Goal: Entertainment & Leisure: Browse casually

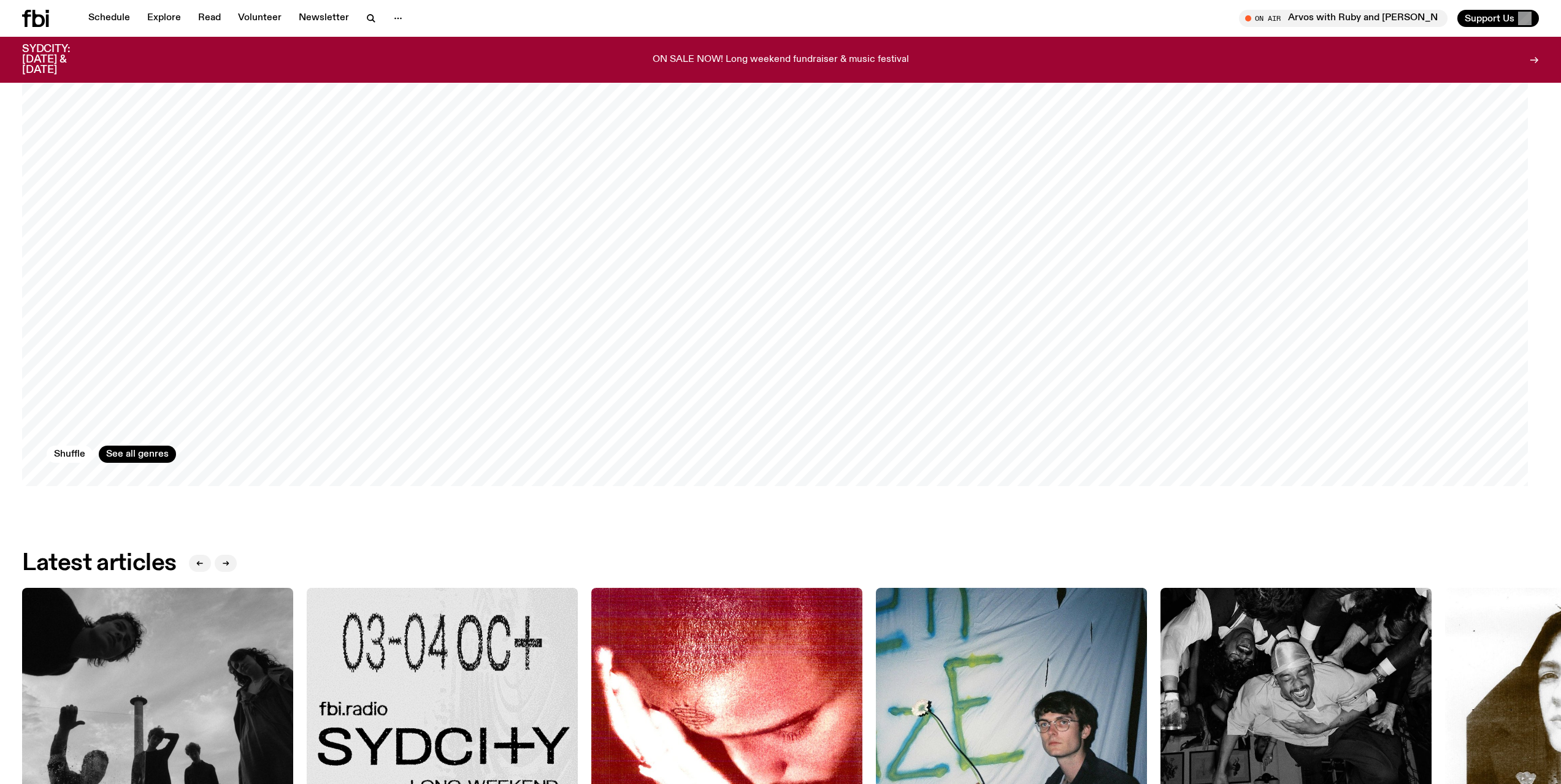
scroll to position [2016, 0]
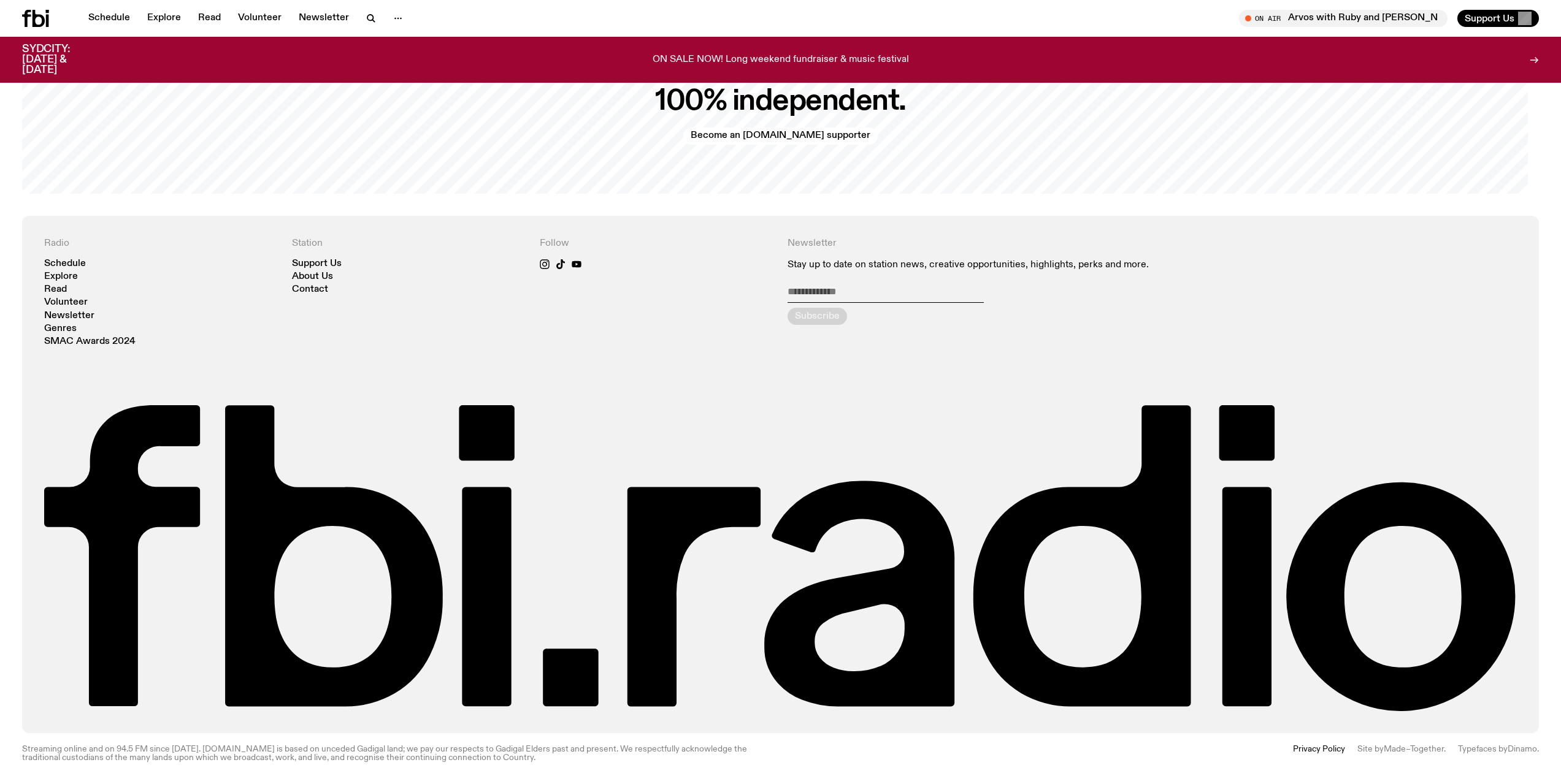
scroll to position [3561, 0]
click at [442, 757] on footer "Radio Schedule Explore Read Volunteer Newsletter Genres SMAC Awards 2024 Statio…" at bounding box center [780, 499] width 1561 height 568
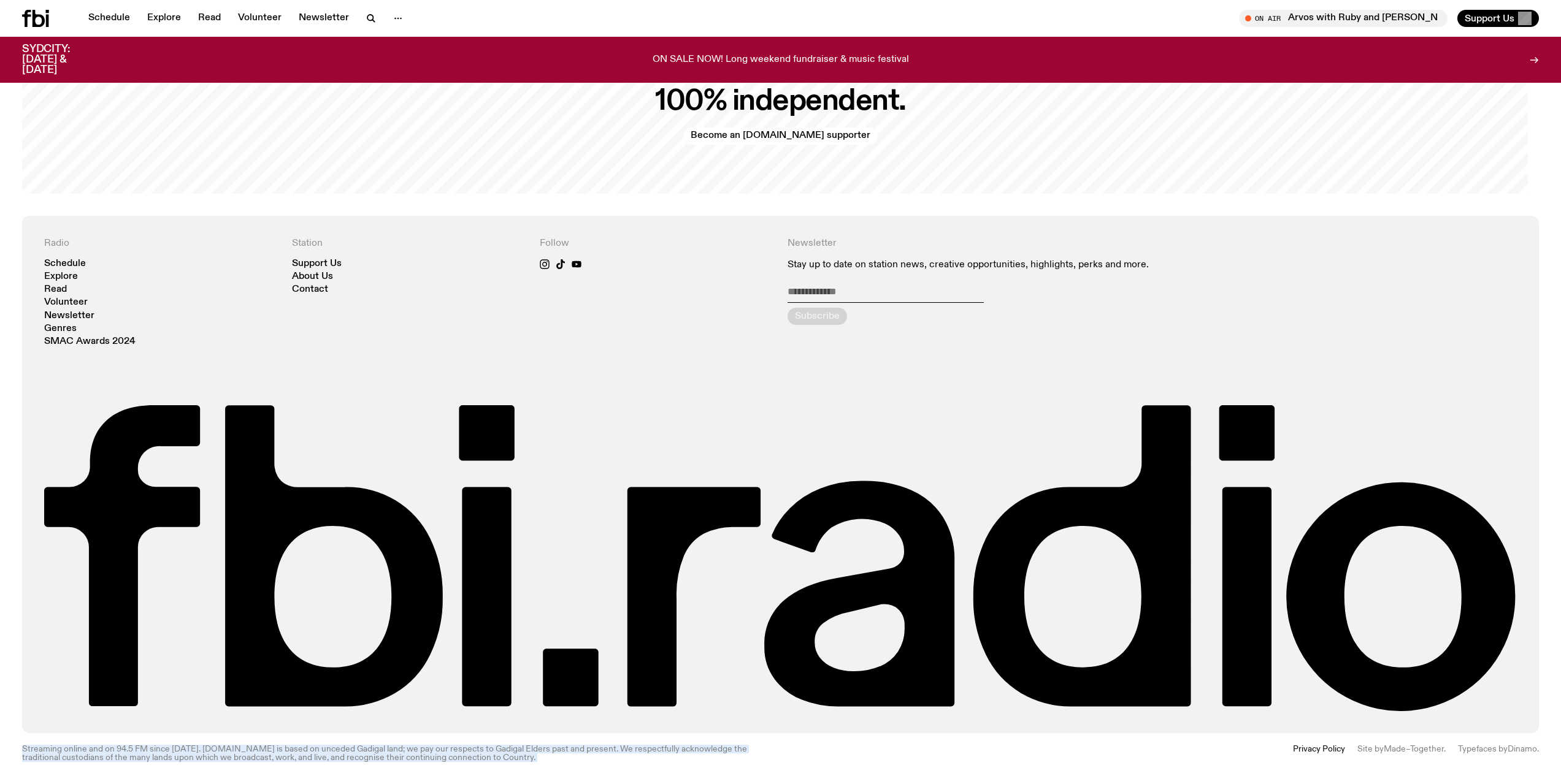
click at [442, 757] on footer "Radio Schedule Explore Read Volunteer Newsletter Genres SMAC Awards 2024 Statio…" at bounding box center [780, 499] width 1561 height 568
click at [417, 759] on footer "Radio Schedule Explore Read Volunteer Newsletter Genres SMAC Awards 2024 Statio…" at bounding box center [780, 499] width 1561 height 568
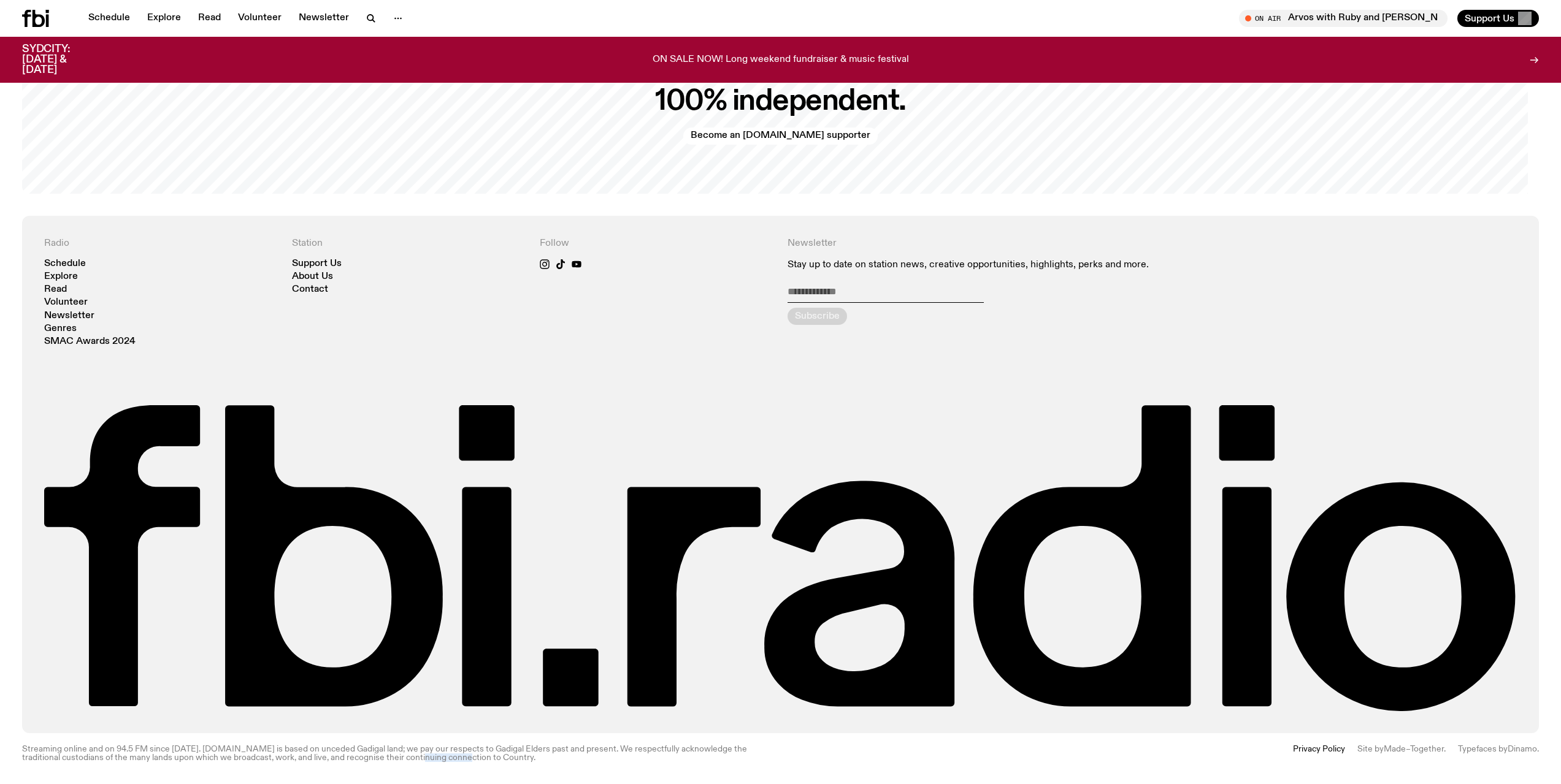
click at [417, 759] on footer "Radio Schedule Explore Read Volunteer Newsletter Genres SMAC Awards 2024 Statio…" at bounding box center [780, 499] width 1561 height 568
click at [404, 759] on footer "Radio Schedule Explore Read Volunteer Newsletter Genres SMAC Awards 2024 Statio…" at bounding box center [780, 499] width 1561 height 568
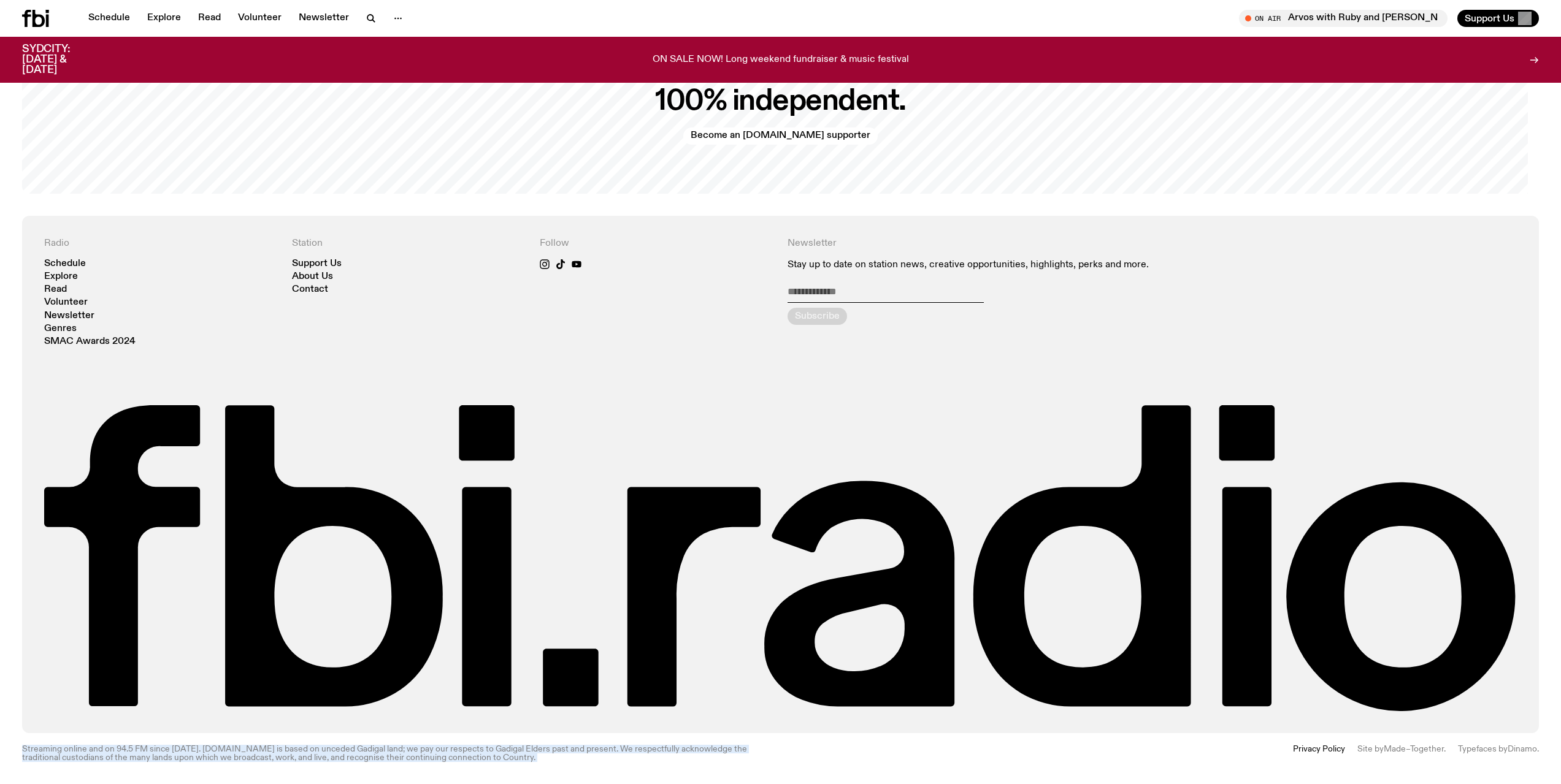
click at [404, 759] on footer "Radio Schedule Explore Read Volunteer Newsletter Genres SMAC Awards 2024 Statio…" at bounding box center [780, 499] width 1561 height 568
click at [324, 762] on footer "Radio Schedule Explore Read Volunteer Newsletter Genres SMAC Awards 2024 Statio…" at bounding box center [780, 499] width 1561 height 568
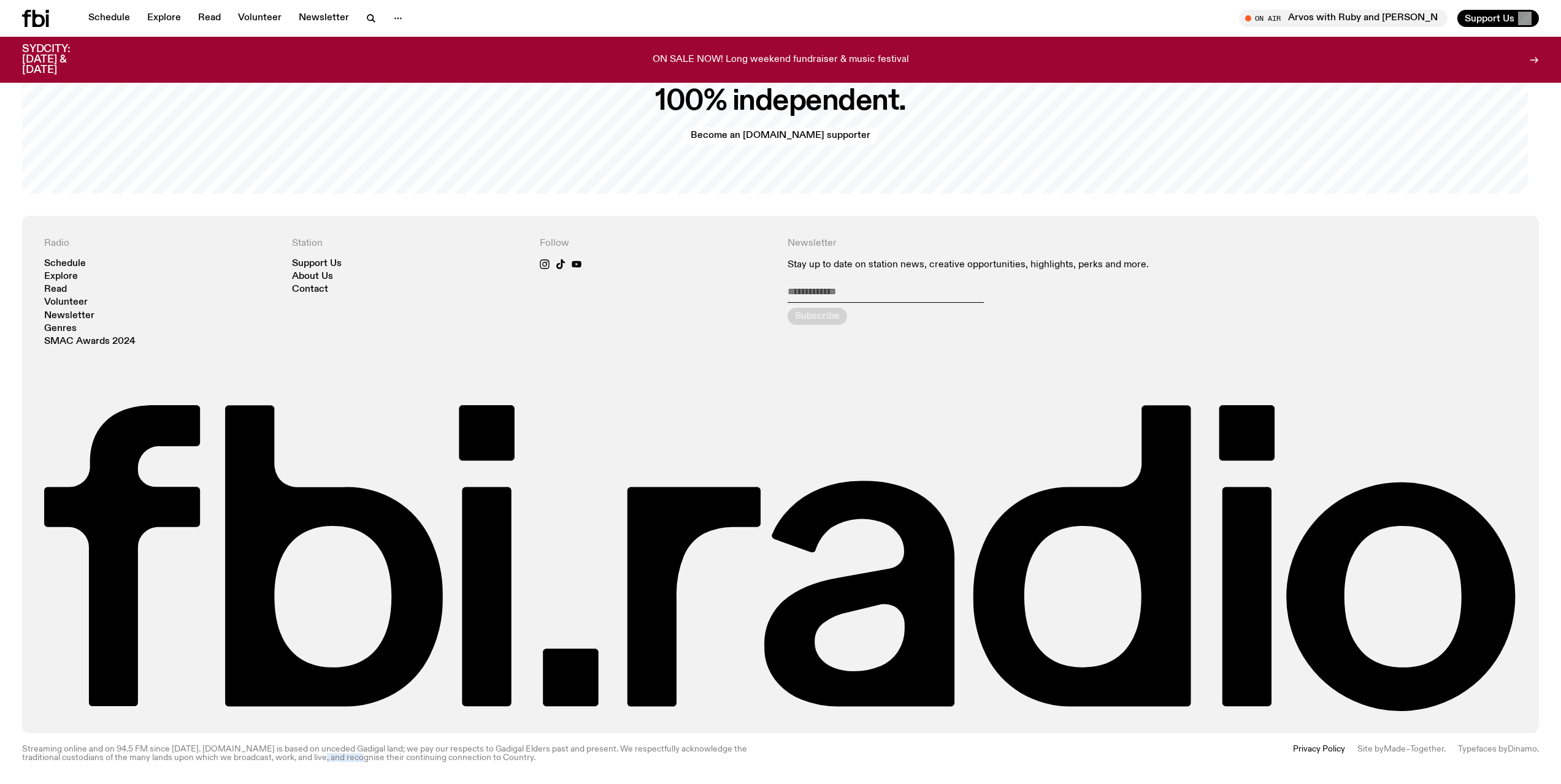
click at [324, 762] on footer "Radio Schedule Explore Read Volunteer Newsletter Genres SMAC Awards 2024 Statio…" at bounding box center [780, 499] width 1561 height 568
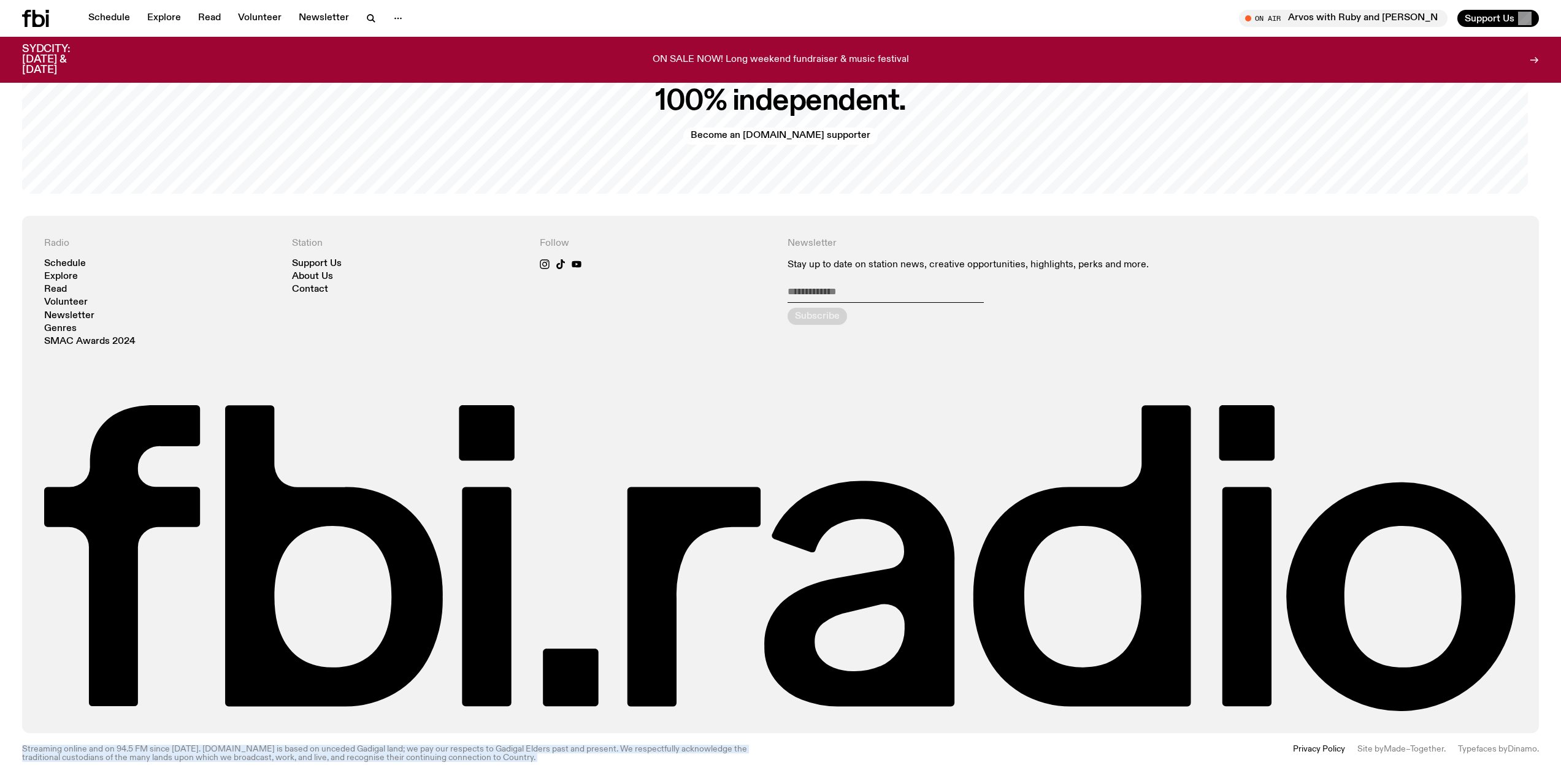
click at [324, 762] on footer "Radio Schedule Explore Read Volunteer Newsletter Genres SMAC Awards 2024 Statio…" at bounding box center [780, 499] width 1561 height 568
click at [342, 754] on p "Streaming online and on 94.5 FM since [DATE]. [DOMAIN_NAME] is based on unceded…" at bounding box center [398, 753] width 751 height 17
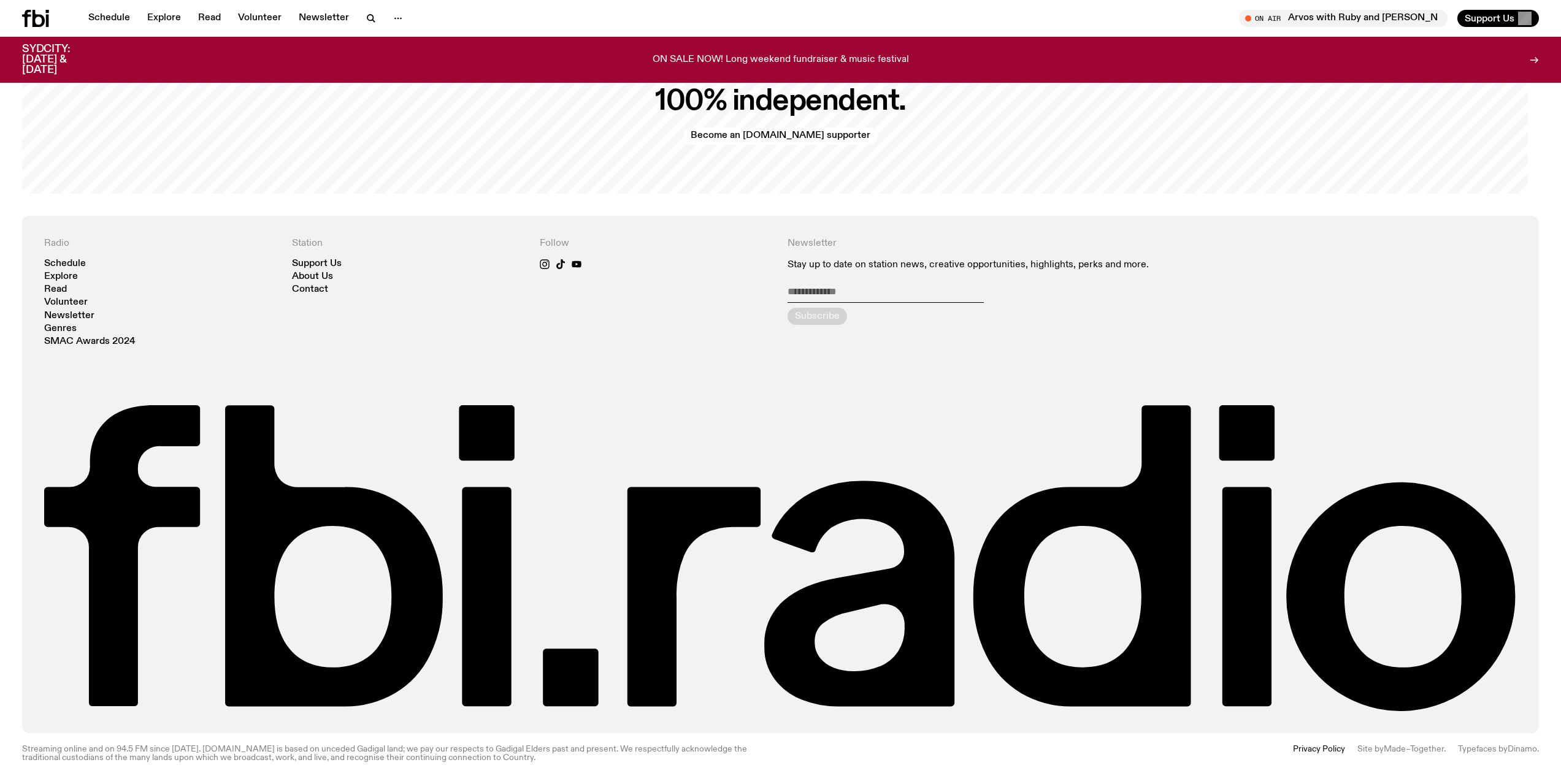
click at [511, 751] on p "Streaming online and on 94.5 FM since [DATE]. [DOMAIN_NAME] is based on unceded…" at bounding box center [398, 753] width 751 height 17
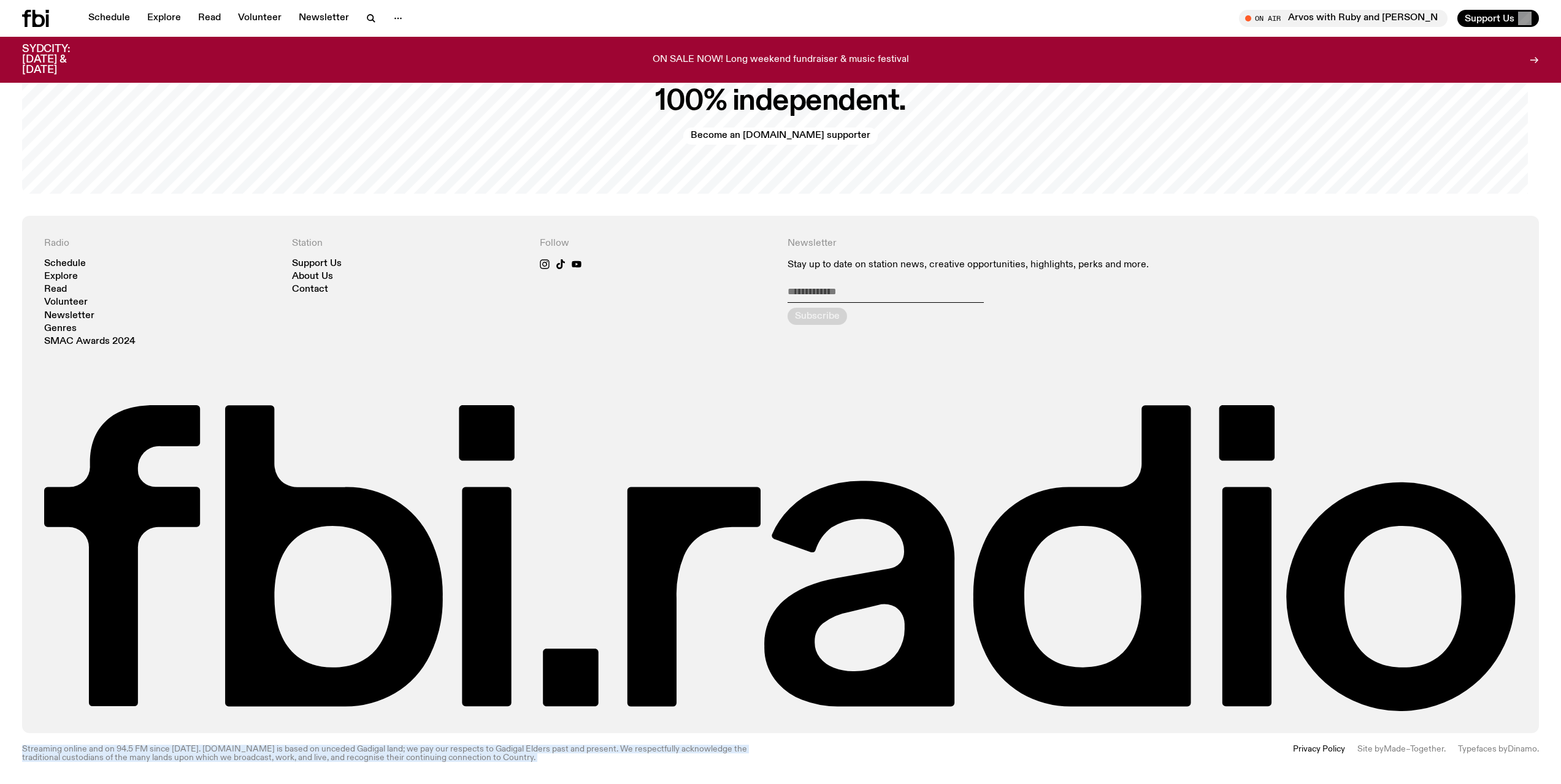
click at [511, 751] on p "Streaming online and on 94.5 FM since [DATE]. [DOMAIN_NAME] is based on unceded…" at bounding box center [398, 753] width 751 height 17
click at [703, 766] on footer "Radio Schedule Explore Read Volunteer Newsletter Genres SMAC Awards 2024 Statio…" at bounding box center [780, 499] width 1561 height 568
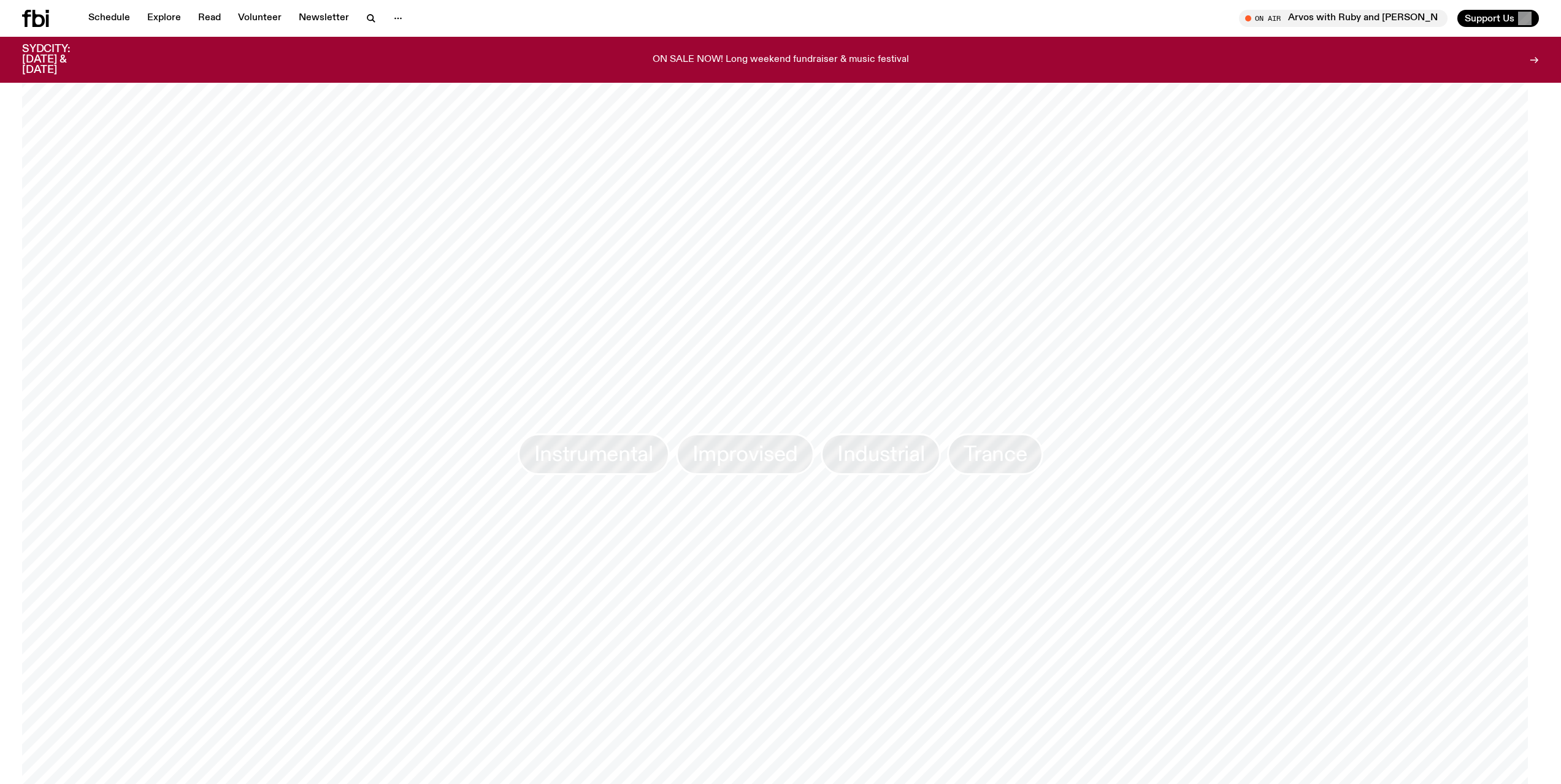
scroll to position [0, 0]
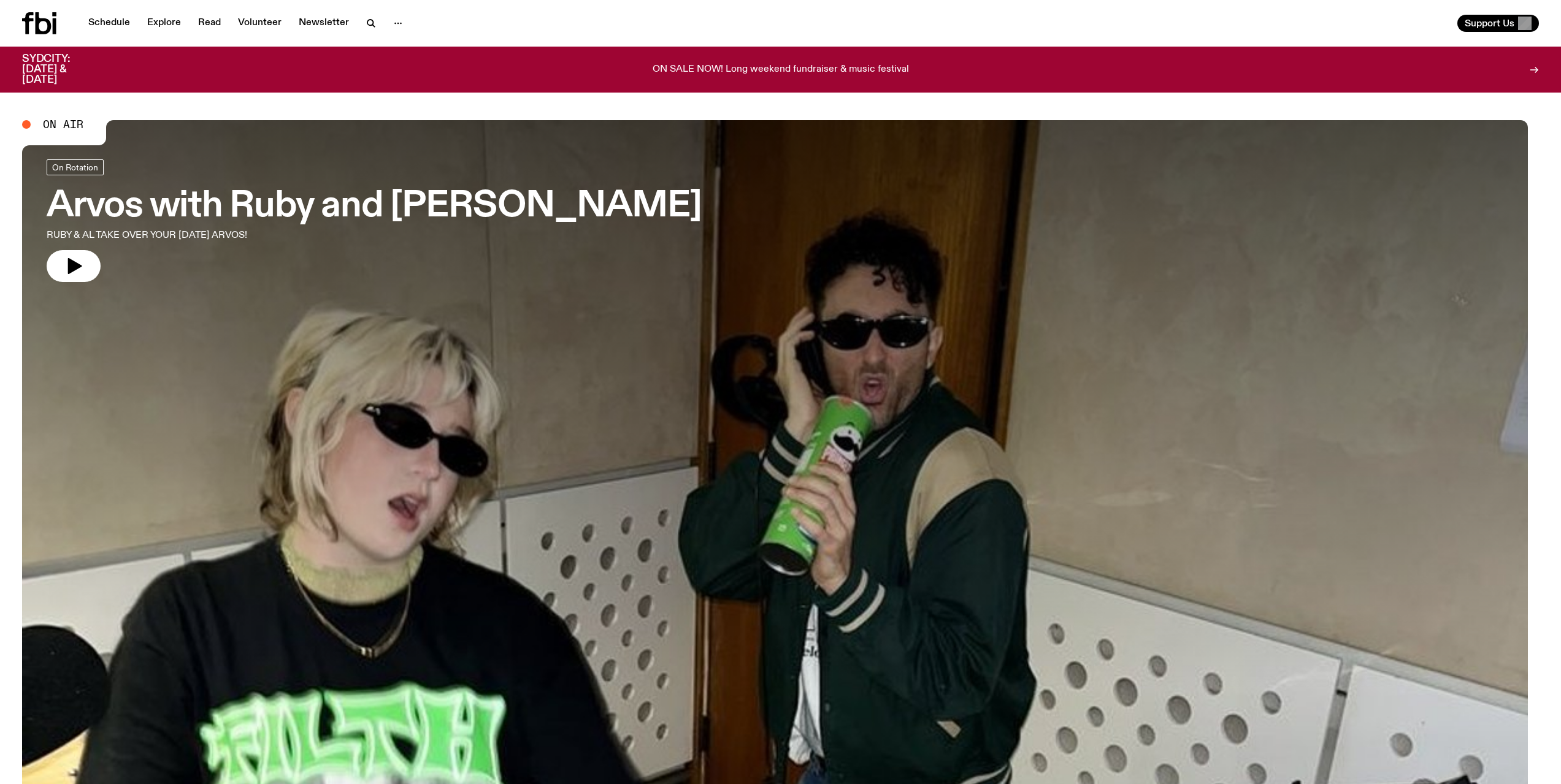
drag, startPoint x: 358, startPoint y: 353, endPoint x: 486, endPoint y: 129, distance: 258.0
drag, startPoint x: 911, startPoint y: 104, endPoint x: 788, endPoint y: 108, distance: 123.1
drag, startPoint x: 788, startPoint y: 108, endPoint x: 682, endPoint y: 109, distance: 106.0
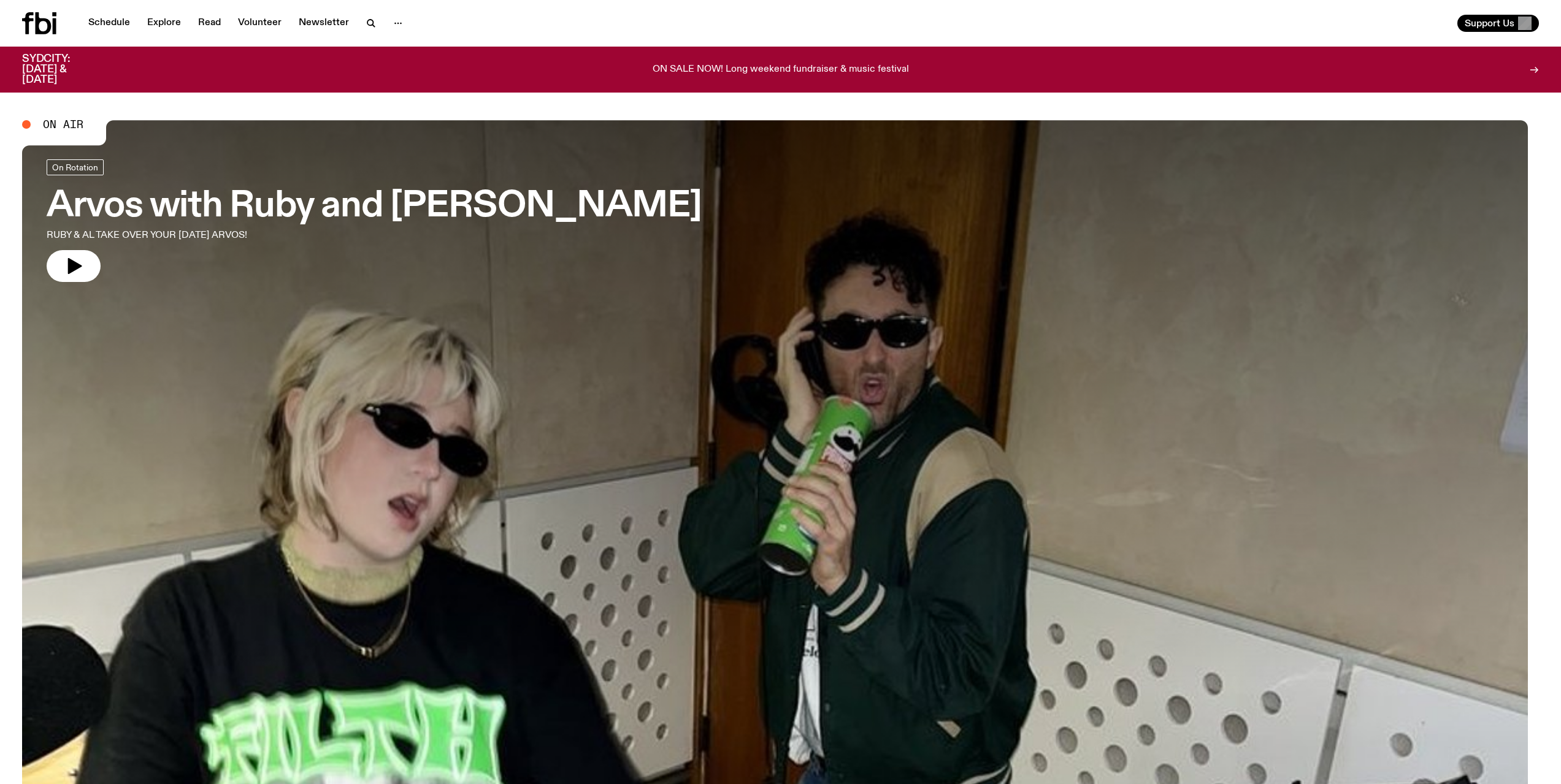
drag, startPoint x: 682, startPoint y: 109, endPoint x: 356, endPoint y: 85, distance: 326.9
drag, startPoint x: 356, startPoint y: 85, endPoint x: 275, endPoint y: 103, distance: 83.0
drag, startPoint x: 275, startPoint y: 103, endPoint x: 265, endPoint y: 100, distance: 10.4
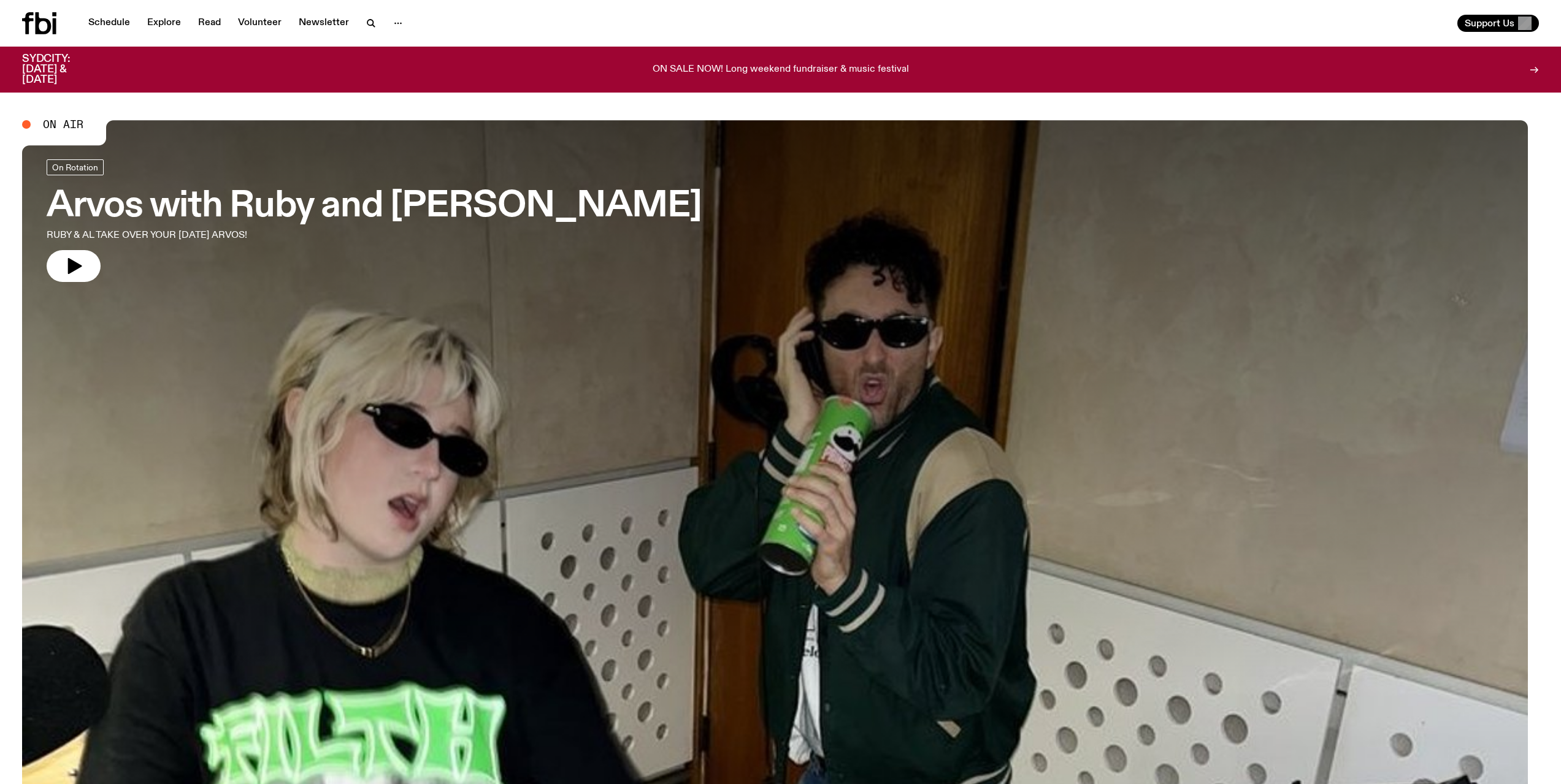
click at [54, 130] on span "On Air" at bounding box center [63, 124] width 41 height 11
click at [129, 84] on div "SYDCITY: [DATE] & [DATE] ON SALE NOW! Long weekend fundraiser & music festival" at bounding box center [780, 70] width 1517 height 46
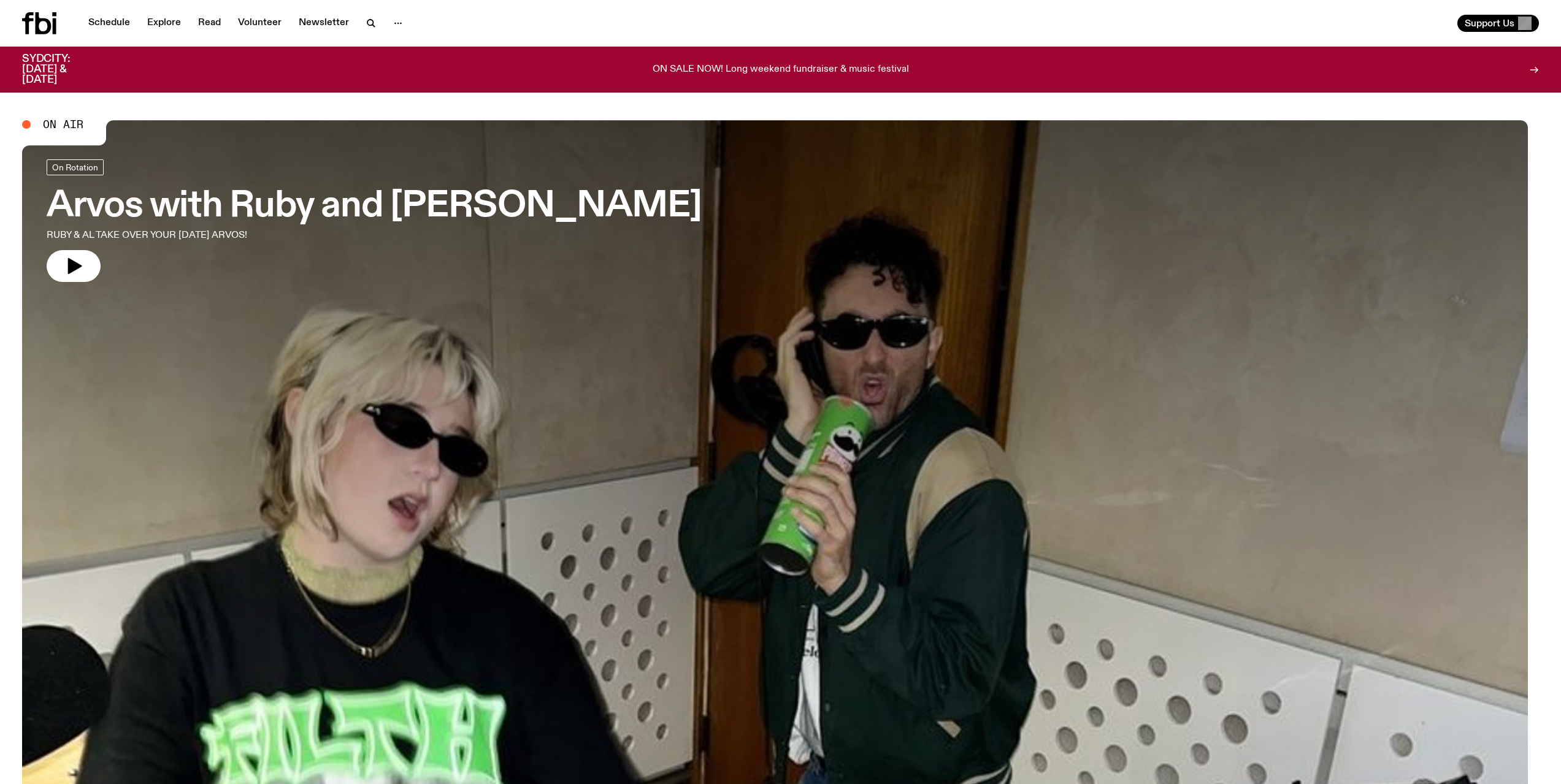
click at [628, 19] on div "Schedule Explore Read Volunteer Newsletter" at bounding box center [398, 23] width 754 height 22
click at [618, 42] on div "Schedule Explore Read Volunteer Newsletter Support Us" at bounding box center [780, 23] width 1561 height 47
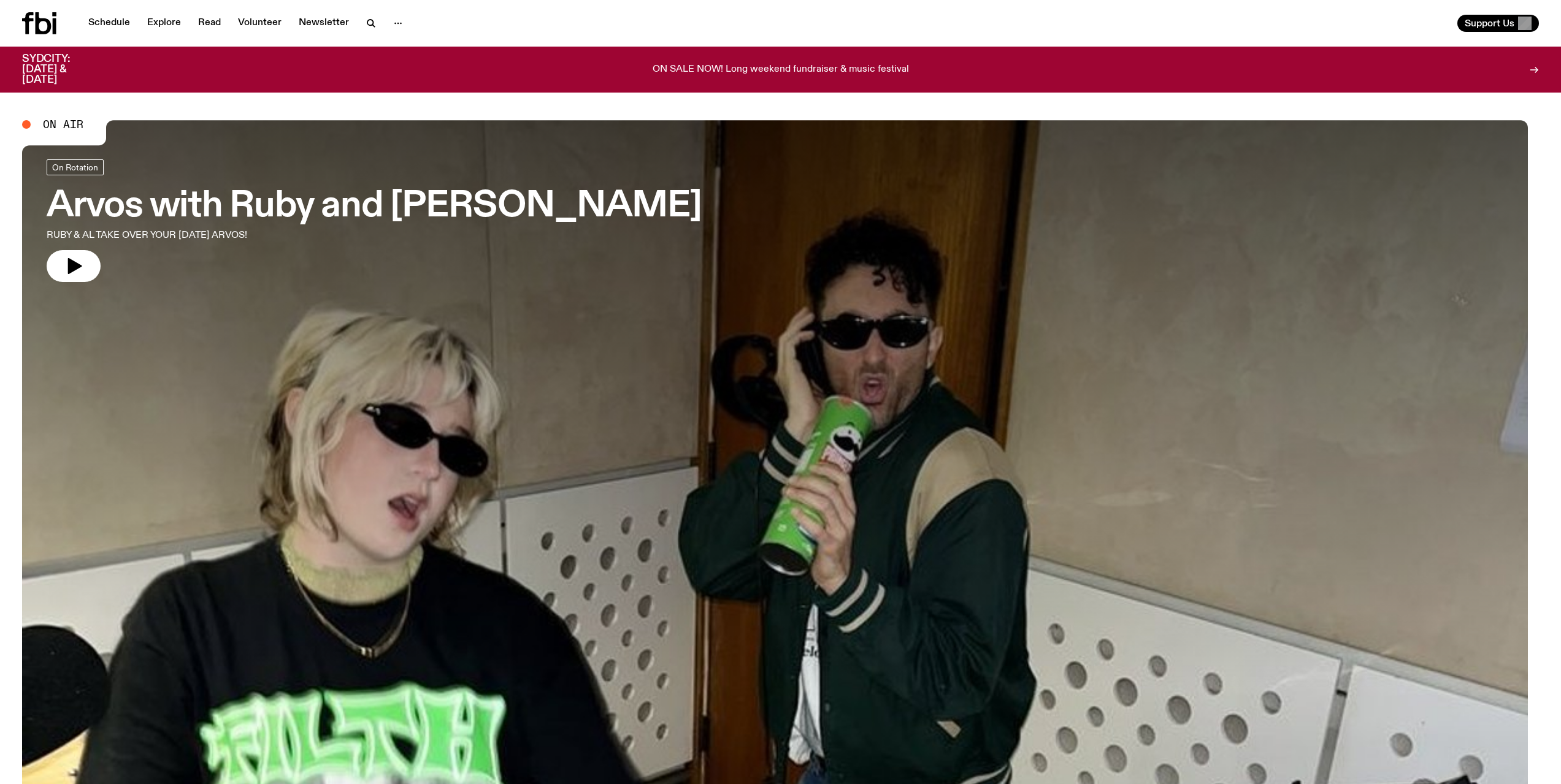
drag, startPoint x: 618, startPoint y: 42, endPoint x: 535, endPoint y: 42, distance: 83.0
click at [535, 42] on div "Schedule Explore Read Volunteer Newsletter Support Us" at bounding box center [780, 23] width 1561 height 47
click at [405, 20] on icon "button" at bounding box center [398, 23] width 15 height 15
drag, startPoint x: 487, startPoint y: 21, endPoint x: 857, endPoint y: 0, distance: 370.6
click at [487, 21] on div "Schedule Explore Read Volunteer Newsletter About Us Contact" at bounding box center [398, 23] width 754 height 22
